Goal: Find specific page/section: Find specific page/section

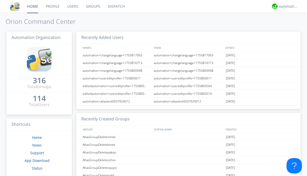
click at [116, 6] on link "Dispatch" at bounding box center [116, 6] width 25 height 13
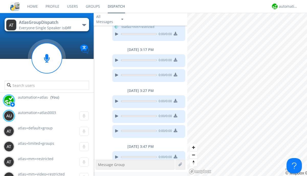
scroll to position [372, 0]
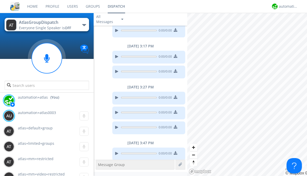
click at [84, 25] on div "button" at bounding box center [84, 25] width 4 height 2
click at [0, 0] on span "AtlasGroupDispatchLarge" at bounding box center [0, 0] width 0 height 0
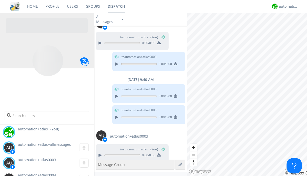
scroll to position [324, 0]
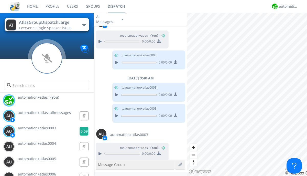
click at [82, 120] on g at bounding box center [84, 115] width 9 height 9
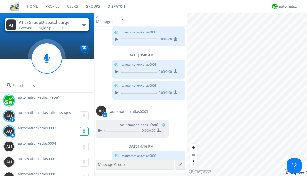
scroll to position [356, 0]
